Goal: Task Accomplishment & Management: Use online tool/utility

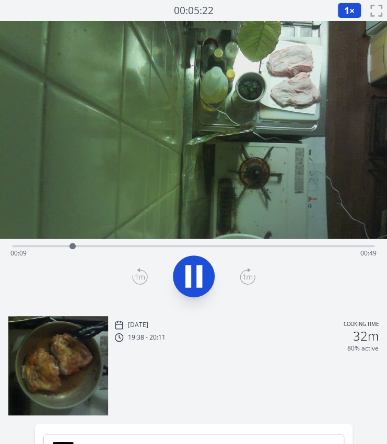
drag, startPoint x: 12, startPoint y: 247, endPoint x: 74, endPoint y: 246, distance: 62.8
click at [74, 246] on div at bounding box center [73, 246] width 6 height 6
click at [191, 283] on icon at bounding box center [193, 276] width 29 height 29
click at [93, 247] on div "Time elapsed: 00:15 Time remaining: 00:43" at bounding box center [193, 253] width 367 height 17
click at [84, 247] on div "Time elapsed: 00:12 Time remaining: 00:46" at bounding box center [193, 253] width 367 height 17
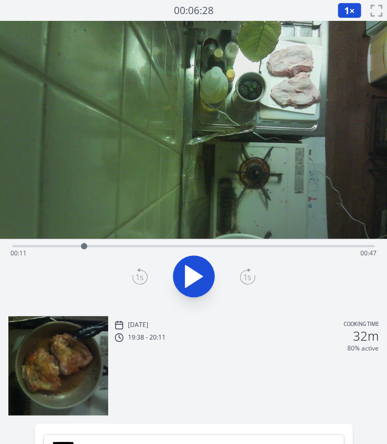
click at [96, 247] on div "Time elapsed: 00:11 Time remaining: 00:47" at bounding box center [193, 253] width 367 height 17
click at [106, 248] on div "Time elapsed: 00:13 Time remaining: 00:45" at bounding box center [193, 253] width 367 height 17
click at [119, 246] on div "Time elapsed: 00:14 Time remaining: 00:43" at bounding box center [193, 253] width 367 height 17
click at [108, 245] on div "Time elapsed: 00:16 Time remaining: 00:41" at bounding box center [193, 253] width 367 height 17
click at [113, 248] on div at bounding box center [108, 246] width 16 height 16
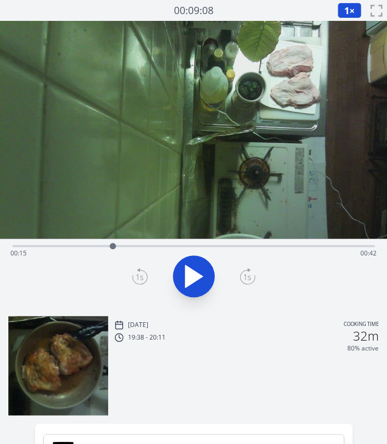
click at [141, 275] on icon at bounding box center [140, 276] width 16 height 17
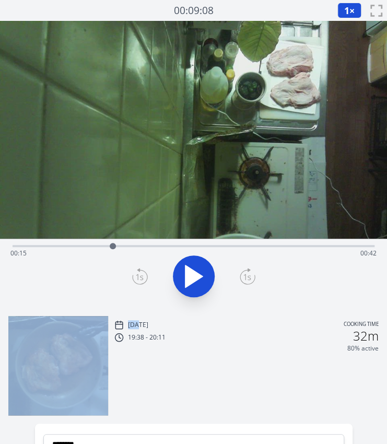
click at [141, 275] on icon at bounding box center [140, 276] width 16 height 17
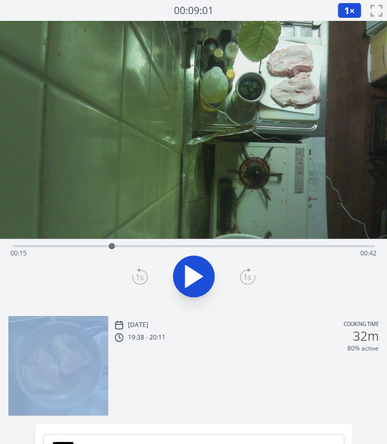
click at [141, 275] on icon at bounding box center [140, 276] width 16 height 17
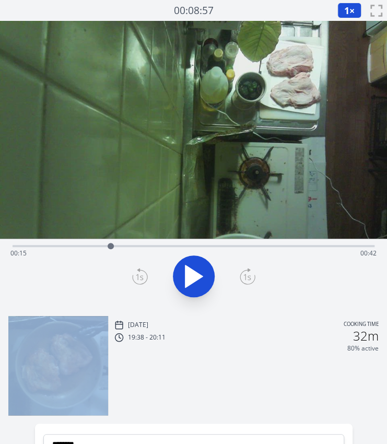
click at [141, 275] on icon at bounding box center [140, 276] width 16 height 17
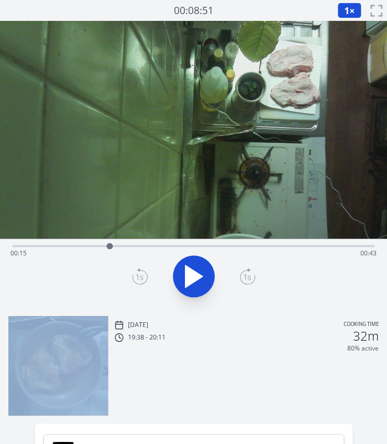
click at [141, 275] on icon at bounding box center [140, 276] width 16 height 17
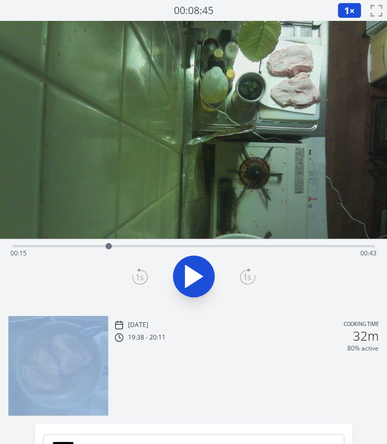
click at [141, 275] on icon at bounding box center [140, 276] width 16 height 17
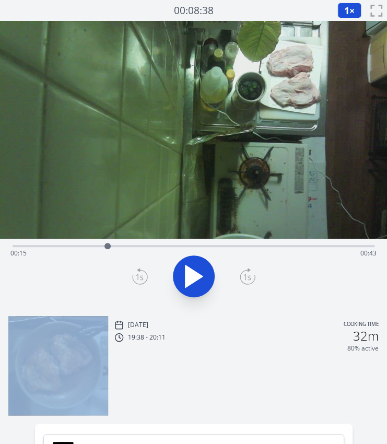
click at [141, 275] on icon at bounding box center [140, 276] width 16 height 17
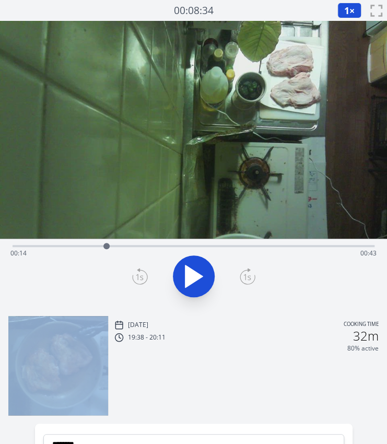
click at [141, 275] on icon at bounding box center [140, 276] width 16 height 17
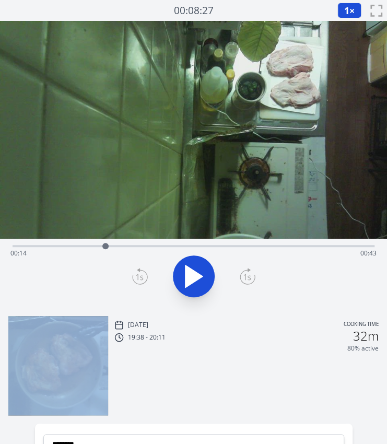
click at [141, 275] on icon at bounding box center [140, 276] width 16 height 17
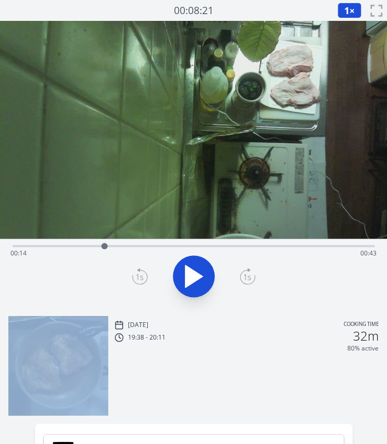
click at [248, 278] on icon at bounding box center [248, 276] width 16 height 17
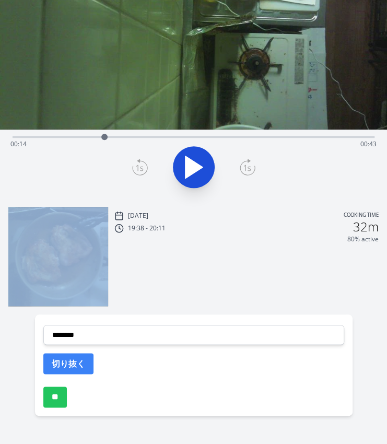
scroll to position [112, 0]
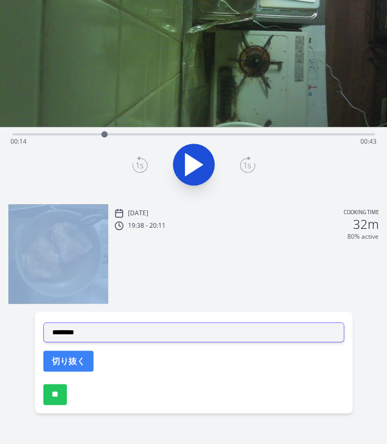
click at [105, 327] on select "**********" at bounding box center [193, 333] width 301 height 20
select select "**********"
click at [43, 323] on select "**********" at bounding box center [193, 333] width 301 height 20
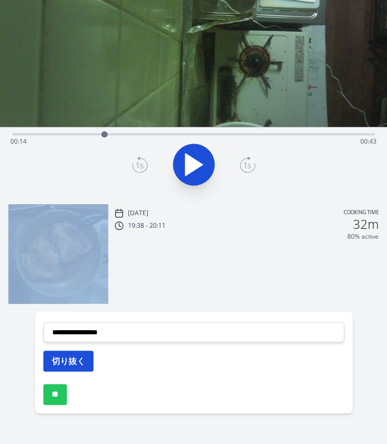
click at [57, 362] on button "切り抜く" at bounding box center [68, 361] width 50 height 21
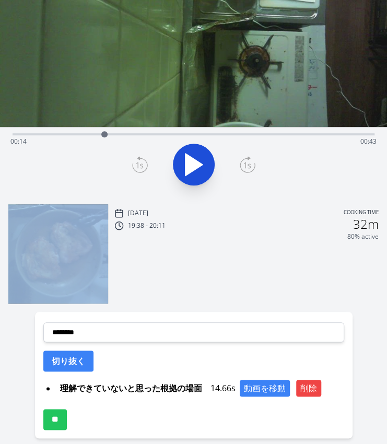
scroll to position [0, 0]
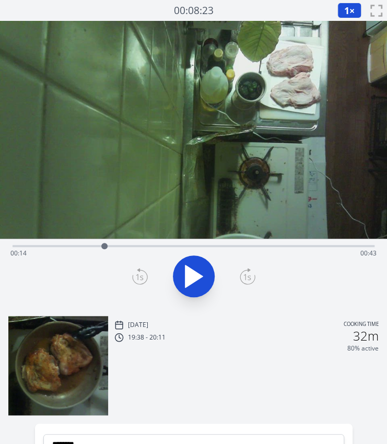
click at [131, 246] on div "Time elapsed: 00:14 Time remaining: 00:43" at bounding box center [193, 253] width 367 height 17
click at [210, 243] on div "Time elapsed: 00:18 Time remaining: 00:39" at bounding box center [194, 245] width 362 height 13
click at [195, 243] on div "Time elapsed: 00:31 Time remaining: 00:27" at bounding box center [194, 245] width 362 height 13
click at [188, 272] on icon at bounding box center [194, 277] width 17 height 22
click at [188, 272] on icon at bounding box center [189, 276] width 6 height 22
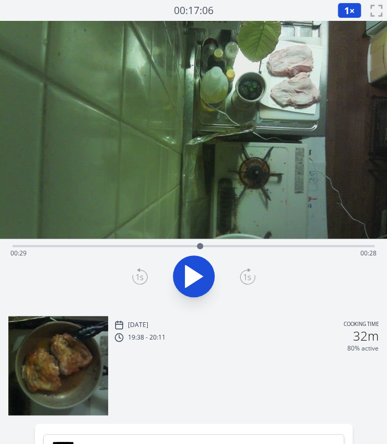
click at [140, 278] on icon at bounding box center [140, 276] width 16 height 17
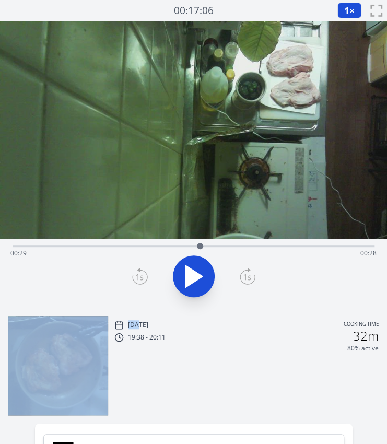
click at [140, 278] on icon at bounding box center [140, 276] width 16 height 17
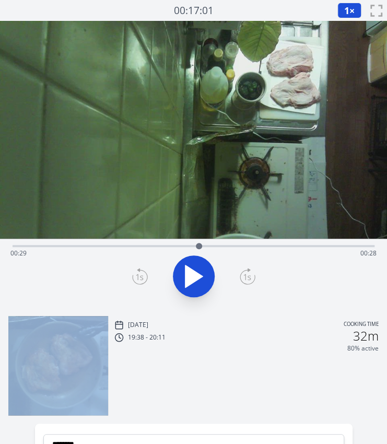
click at [140, 278] on icon at bounding box center [140, 276] width 16 height 17
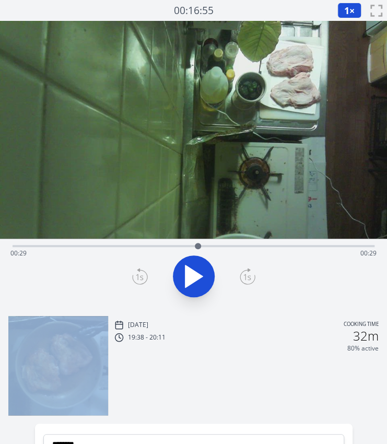
click at [140, 278] on icon at bounding box center [140, 276] width 16 height 17
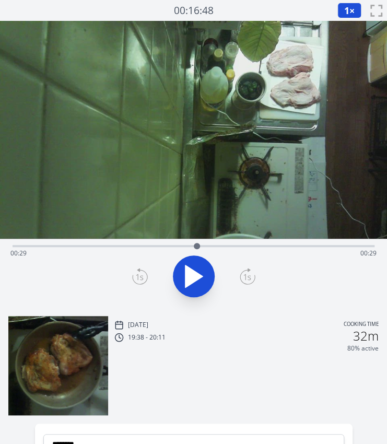
click at [140, 278] on icon at bounding box center [140, 276] width 16 height 17
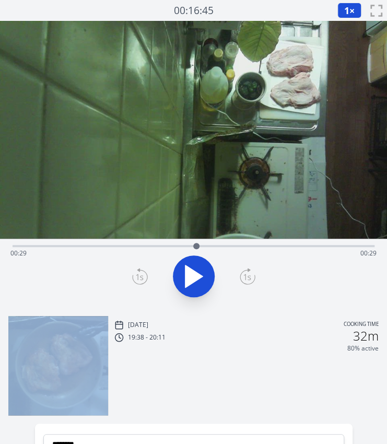
click at [140, 278] on icon at bounding box center [140, 276] width 16 height 17
click at [255, 278] on icon at bounding box center [248, 276] width 16 height 17
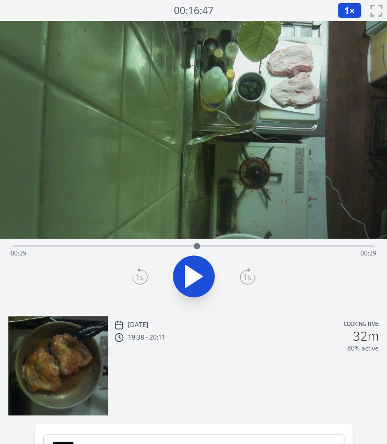
click at [142, 271] on icon at bounding box center [140, 276] width 16 height 17
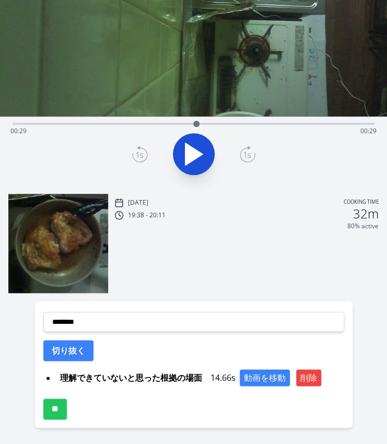
scroll to position [124, 0]
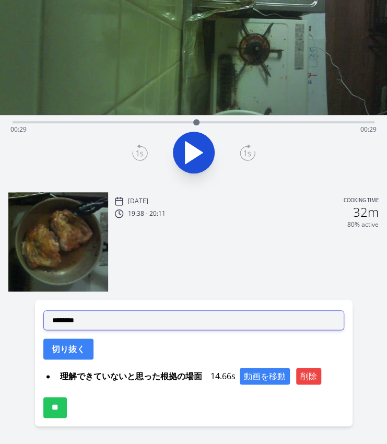
click at [107, 315] on select "**********" at bounding box center [193, 321] width 301 height 20
select select "**********"
click at [43, 311] on select "**********" at bounding box center [193, 321] width 301 height 20
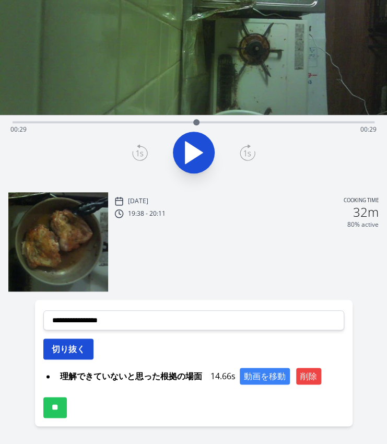
click at [63, 348] on button "切り抜く" at bounding box center [68, 349] width 50 height 21
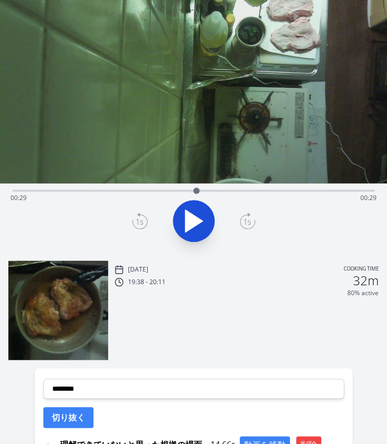
scroll to position [49, 0]
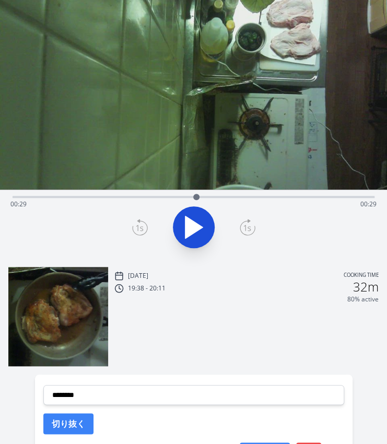
click at [150, 198] on div "Time elapsed: 00:29 Time remaining: 00:29" at bounding box center [193, 204] width 367 height 17
click at [234, 200] on div "Time elapsed: 00:21 Time remaining: 00:36" at bounding box center [193, 204] width 367 height 17
click at [278, 195] on div "Time elapsed: 00:35 Time remaining: 00:23" at bounding box center [194, 196] width 362 height 13
click at [249, 196] on div "Time elapsed: 00:42 Time remaining: 00:16" at bounding box center [193, 204] width 367 height 17
click at [212, 222] on button at bounding box center [194, 228] width 42 height 42
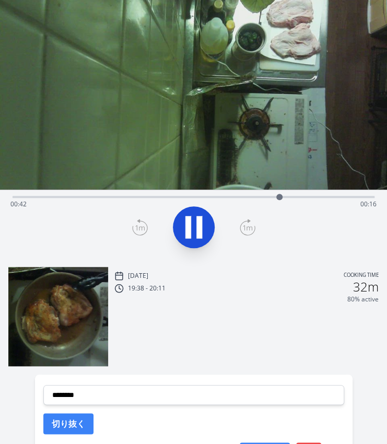
click at [203, 223] on icon at bounding box center [193, 227] width 29 height 29
click at [270, 198] on div "Time elapsed: 00:42 Time remaining: 00:15" at bounding box center [193, 204] width 367 height 17
click at [258, 198] on div "Time elapsed: 00:40 Time remaining: 00:17" at bounding box center [193, 204] width 367 height 17
click at [253, 197] on div at bounding box center [258, 197] width 16 height 16
click at [206, 220] on icon at bounding box center [193, 227] width 29 height 29
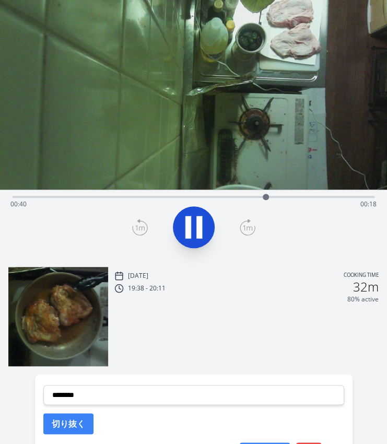
click at [206, 220] on icon at bounding box center [193, 227] width 29 height 29
click at [244, 223] on icon at bounding box center [248, 227] width 16 height 17
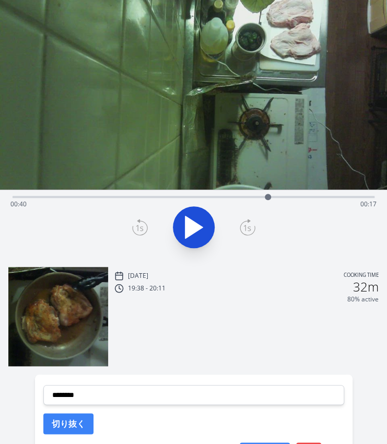
click at [244, 223] on icon at bounding box center [248, 227] width 16 height 17
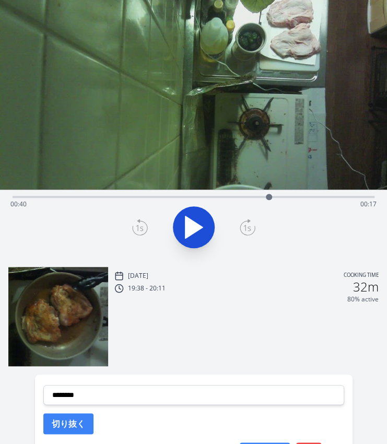
click at [244, 223] on icon at bounding box center [248, 227] width 16 height 17
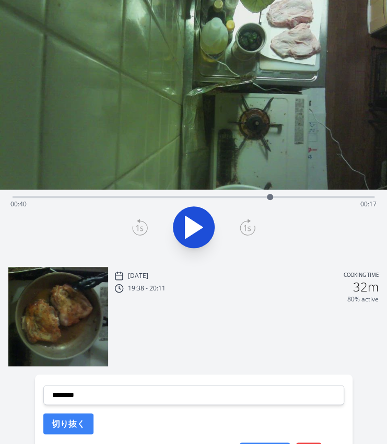
click at [244, 223] on icon at bounding box center [248, 227] width 16 height 17
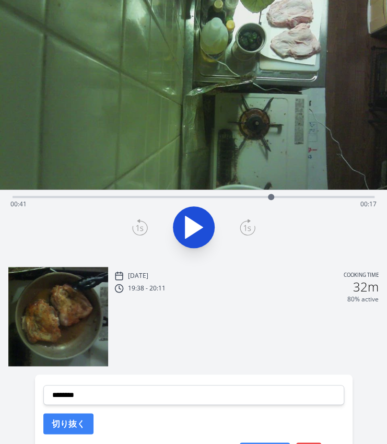
click at [244, 223] on icon at bounding box center [248, 227] width 16 height 17
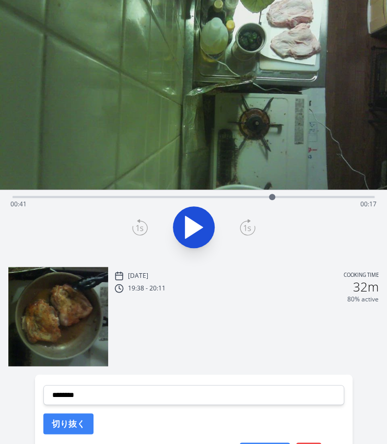
click at [244, 223] on icon at bounding box center [248, 227] width 16 height 17
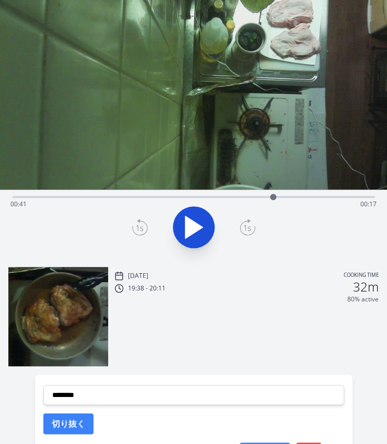
click at [244, 223] on icon at bounding box center [248, 227] width 16 height 17
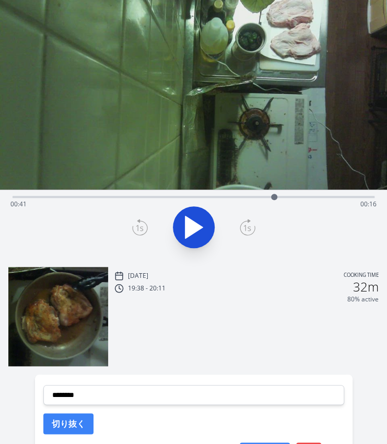
click at [244, 223] on icon at bounding box center [248, 227] width 16 height 17
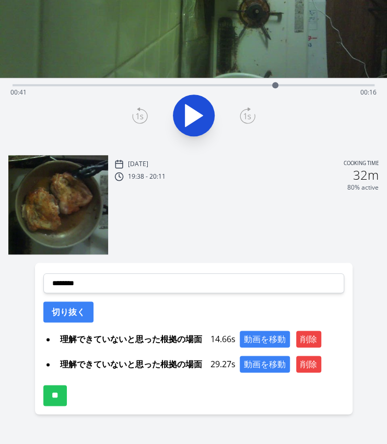
scroll to position [162, 0]
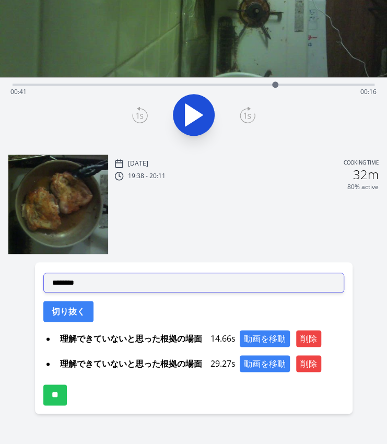
click at [123, 284] on select "**********" at bounding box center [193, 283] width 301 height 20
select select "**********"
click at [43, 273] on select "**********" at bounding box center [193, 283] width 301 height 20
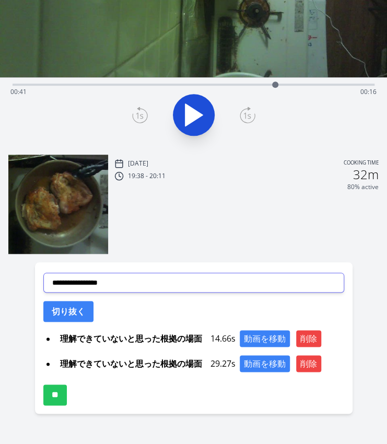
scroll to position [181, 0]
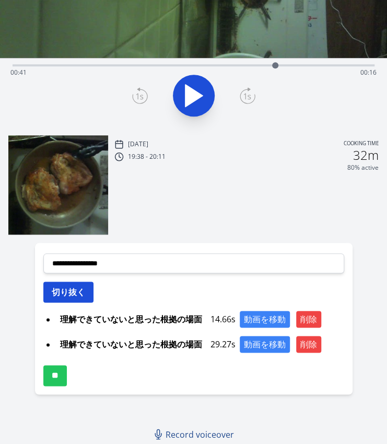
click at [71, 292] on button "切り抜く" at bounding box center [68, 292] width 50 height 21
select select
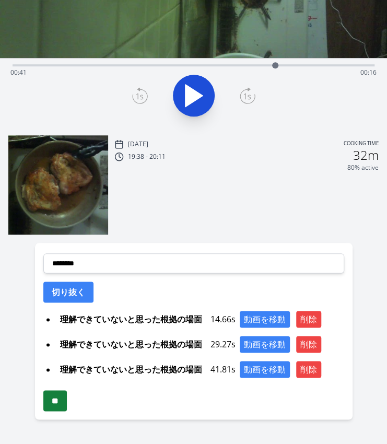
click at [62, 397] on input "**" at bounding box center [55, 401] width 24 height 21
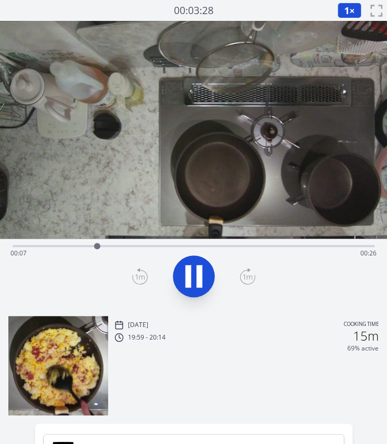
click at [187, 273] on icon at bounding box center [189, 276] width 6 height 22
click at [68, 246] on div "Time elapsed: 00:07 Time remaining: 00:26" at bounding box center [193, 253] width 367 height 17
click at [140, 280] on icon at bounding box center [140, 276] width 16 height 17
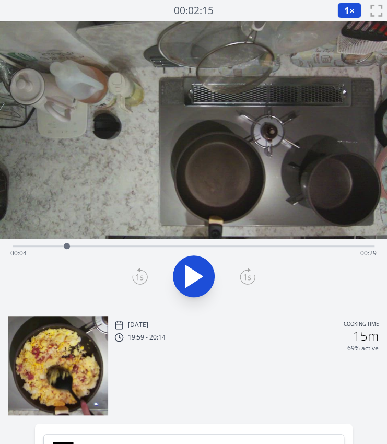
click at [181, 249] on div "Time elapsed: 00:04 Time remaining: 00:29" at bounding box center [193, 253] width 367 height 17
click at [184, 264] on icon at bounding box center [193, 276] width 29 height 29
click at [71, 244] on div "Time elapsed: 00:16 Time remaining: 00:17" at bounding box center [194, 245] width 362 height 13
click at [189, 270] on icon at bounding box center [189, 276] width 6 height 22
click at [348, 16] on span "1" at bounding box center [347, 10] width 5 height 13
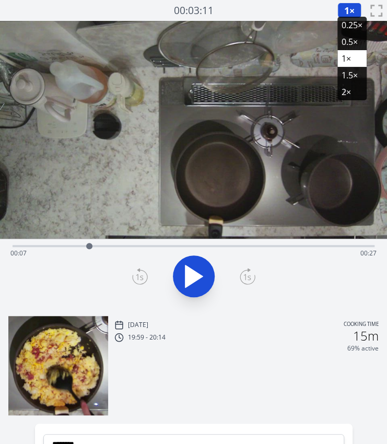
click at [349, 29] on li "0.25×" at bounding box center [352, 25] width 29 height 17
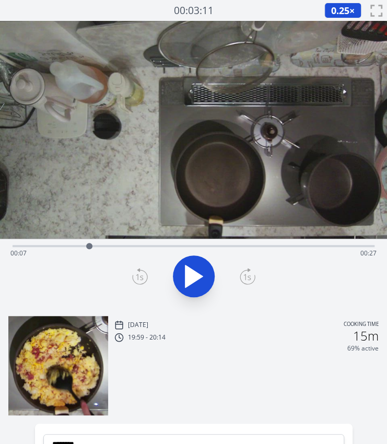
click at [65, 241] on div "Time elapsed: 00:07 Time remaining: 00:27" at bounding box center [194, 245] width 362 height 13
click at [190, 275] on icon at bounding box center [194, 277] width 17 height 22
click at [78, 247] on div "Time elapsed: 00:07 Time remaining: 00:26" at bounding box center [193, 253] width 367 height 17
click at [63, 246] on div "Time elapsed: 00:06 Time remaining: 00:27" at bounding box center [193, 253] width 367 height 17
click at [196, 278] on icon at bounding box center [193, 276] width 29 height 29
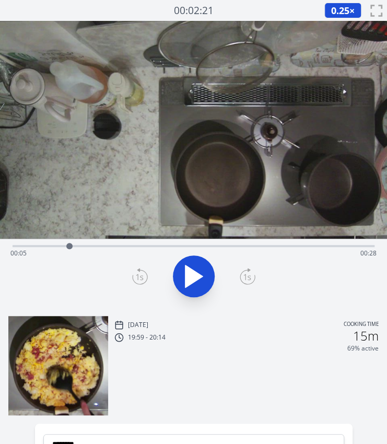
click at [196, 278] on icon at bounding box center [194, 277] width 17 height 22
click at [196, 278] on icon at bounding box center [193, 276] width 29 height 29
click at [128, 245] on div "Time elapsed: 00:05 Time remaining: 00:28" at bounding box center [193, 253] width 367 height 17
click at [115, 246] on div "Time elapsed: 00:10 Time remaining: 00:23" at bounding box center [193, 253] width 367 height 17
click at [103, 245] on div "Time elapsed: 00:09 Time remaining: 00:24" at bounding box center [193, 253] width 367 height 17
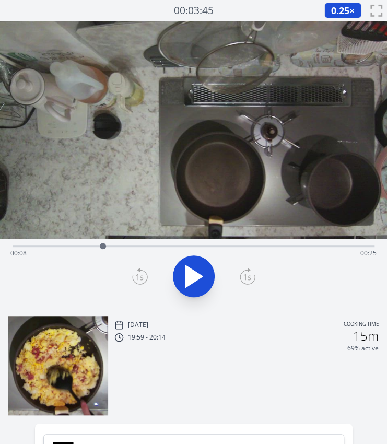
click at [87, 246] on div "Time elapsed: 00:08 Time remaining: 00:25" at bounding box center [193, 253] width 367 height 17
click at [190, 269] on icon at bounding box center [194, 277] width 17 height 22
click at [190, 269] on icon at bounding box center [189, 276] width 6 height 22
click at [196, 275] on icon at bounding box center [194, 277] width 17 height 22
click at [196, 275] on icon at bounding box center [193, 276] width 29 height 29
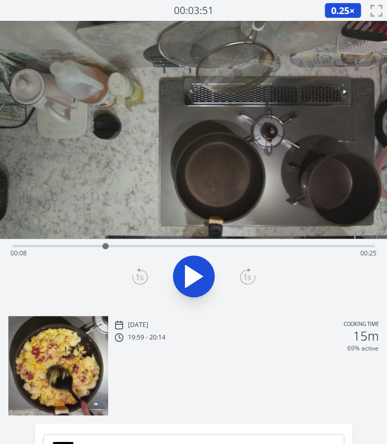
click at [141, 279] on icon at bounding box center [140, 276] width 16 height 17
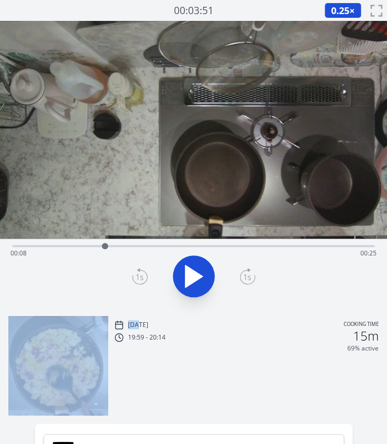
click at [141, 279] on icon at bounding box center [140, 276] width 16 height 17
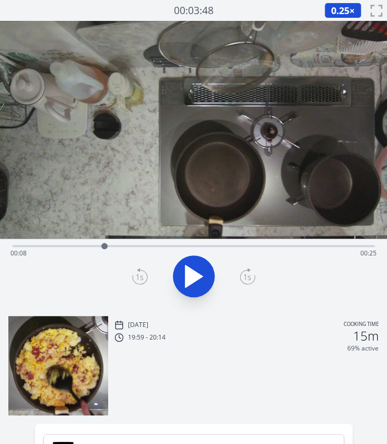
click at [141, 279] on icon at bounding box center [140, 276] width 16 height 17
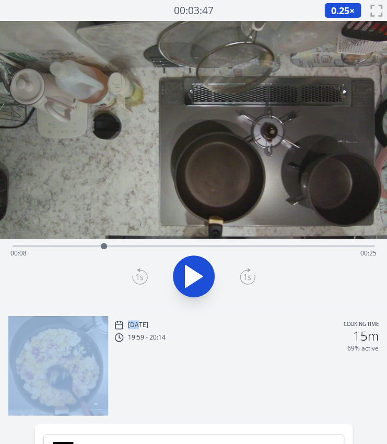
click at [141, 279] on icon at bounding box center [140, 276] width 16 height 17
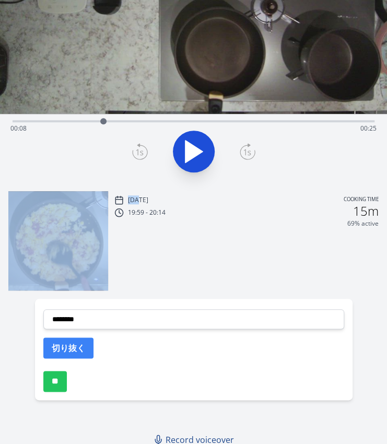
scroll to position [131, 0]
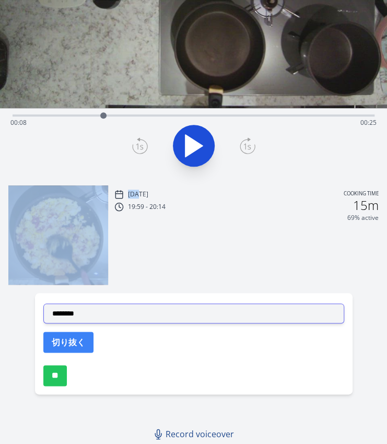
click at [204, 311] on select "**********" at bounding box center [193, 314] width 301 height 20
select select "**********"
click at [43, 304] on select "**********" at bounding box center [193, 314] width 301 height 20
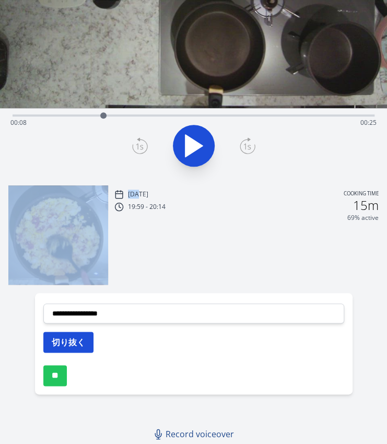
click at [54, 344] on button "切り抜く" at bounding box center [68, 342] width 50 height 21
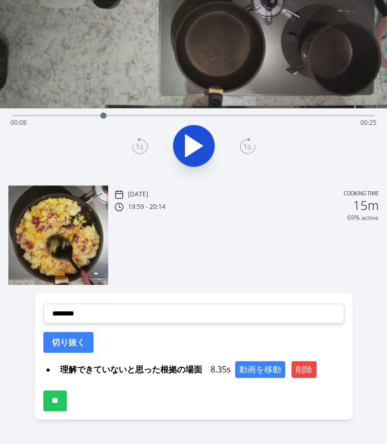
click at [79, 115] on div "Time elapsed: 00:08 Time remaining: 00:25" at bounding box center [193, 123] width 367 height 17
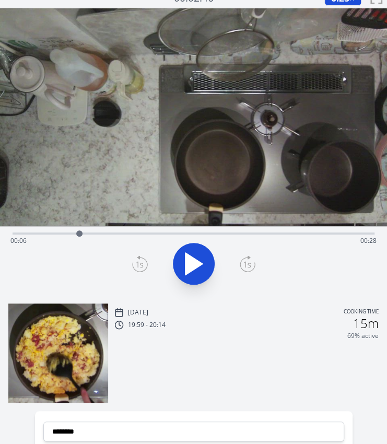
scroll to position [12, 0]
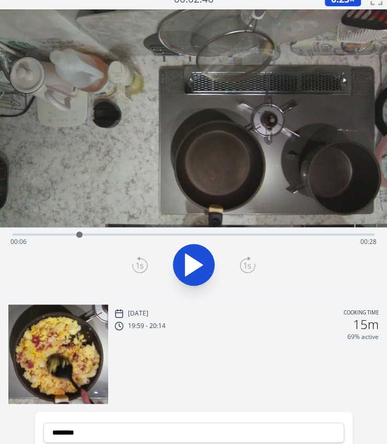
click at [68, 235] on div "Time elapsed: 00:06 Time remaining: 00:28" at bounding box center [193, 242] width 367 height 17
click at [184, 262] on icon at bounding box center [193, 264] width 29 height 29
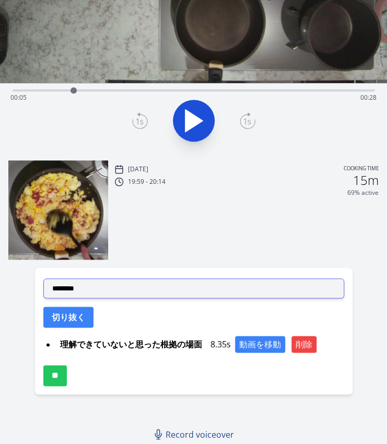
click at [143, 284] on select "**********" at bounding box center [193, 289] width 301 height 20
select select "**********"
click at [43, 279] on select "**********" at bounding box center [193, 289] width 301 height 20
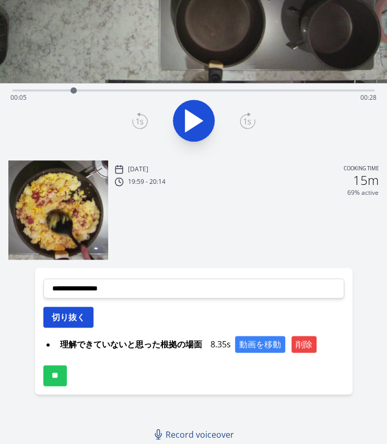
click at [65, 319] on button "切り抜く" at bounding box center [68, 317] width 50 height 21
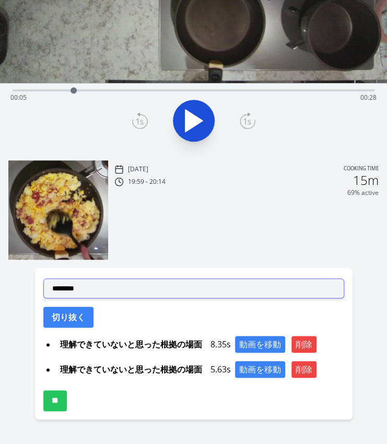
click at [89, 289] on select "**********" at bounding box center [193, 289] width 301 height 20
select select "**********"
click at [43, 279] on select "**********" at bounding box center [193, 289] width 301 height 20
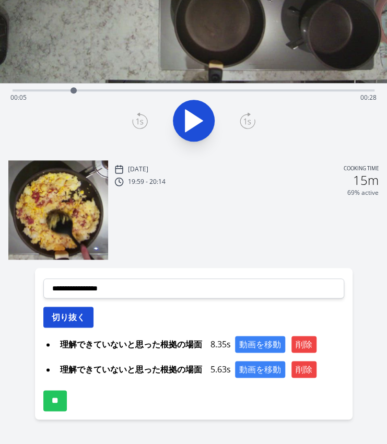
click at [55, 321] on button "切り抜く" at bounding box center [68, 317] width 50 height 21
select select
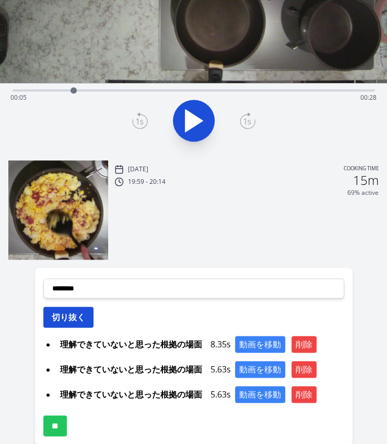
scroll to position [206, 0]
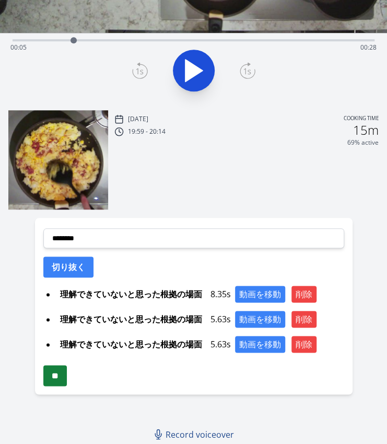
click at [58, 377] on input "**" at bounding box center [55, 376] width 24 height 21
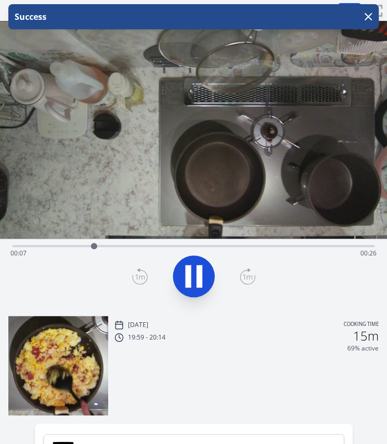
click at [52, 245] on div "Time elapsed: 00:07 Time remaining: 00:26" at bounding box center [193, 253] width 367 height 17
click at [366, 19] on icon "button" at bounding box center [369, 17] width 6 height 6
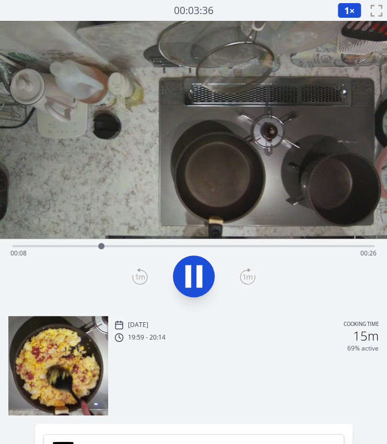
click at [62, 240] on div "Time elapsed: 00:08 Time remaining: 00:26" at bounding box center [194, 245] width 362 height 13
click at [183, 265] on icon at bounding box center [193, 276] width 29 height 29
click at [60, 244] on div "Time elapsed: 00:07 Time remaining: 00:27" at bounding box center [194, 245] width 362 height 13
click at [62, 244] on div at bounding box center [59, 246] width 6 height 6
click at [66, 244] on div at bounding box center [62, 246] width 16 height 16
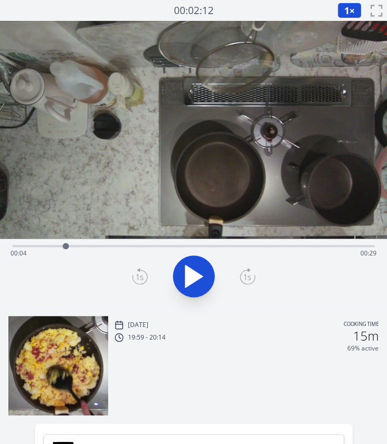
click at [199, 284] on icon at bounding box center [193, 276] width 29 height 29
click at [199, 284] on icon at bounding box center [200, 276] width 6 height 22
click at [74, 244] on div at bounding box center [80, 246] width 16 height 16
